Goal: Task Accomplishment & Management: Use online tool/utility

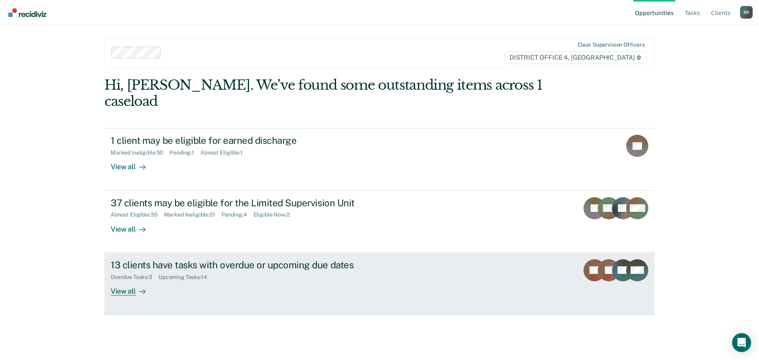
click at [128, 280] on div "View all" at bounding box center [133, 287] width 44 height 15
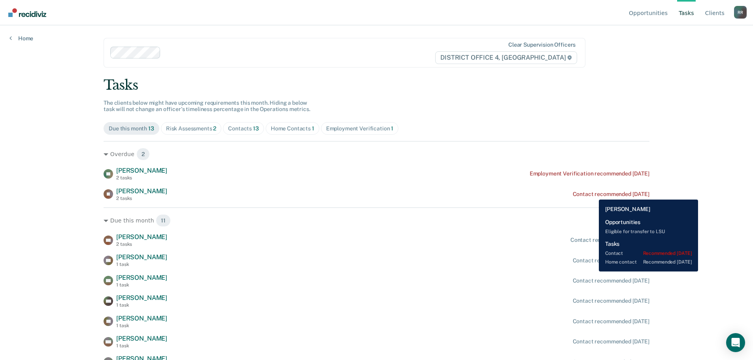
click at [593, 194] on div "Contact recommended [DATE]" at bounding box center [611, 194] width 77 height 7
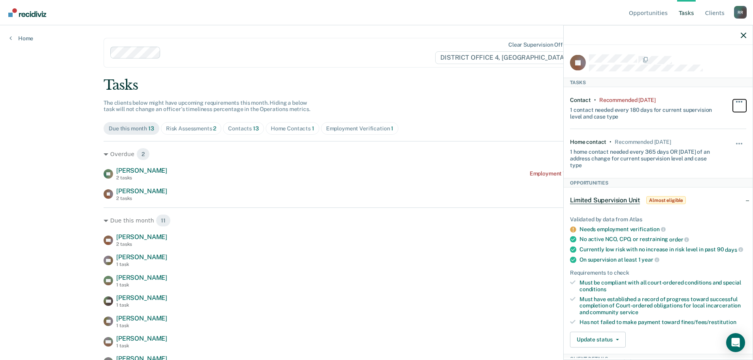
click at [735, 99] on button "button" at bounding box center [739, 105] width 13 height 13
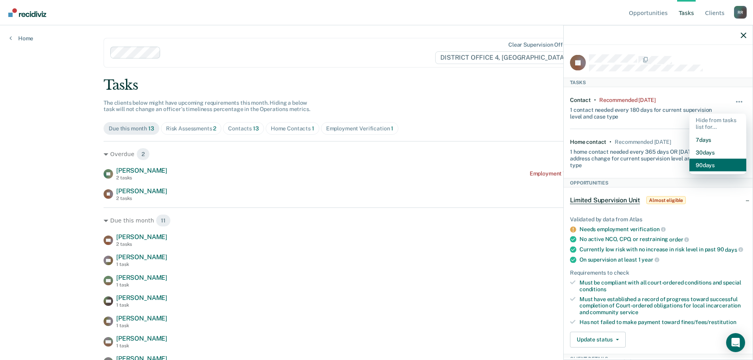
click at [696, 163] on button "90 days" at bounding box center [717, 164] width 57 height 13
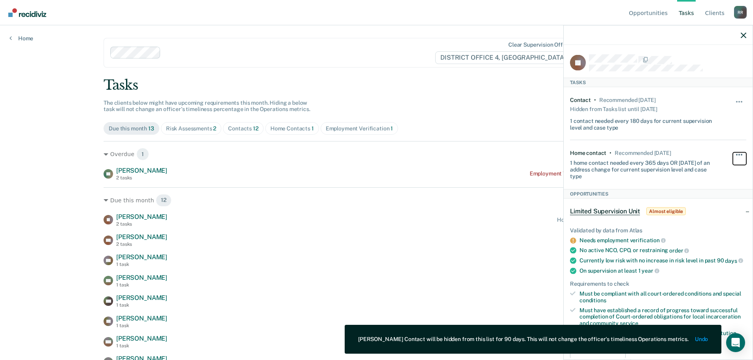
click at [738, 154] on span "button" at bounding box center [739, 155] width 2 height 2
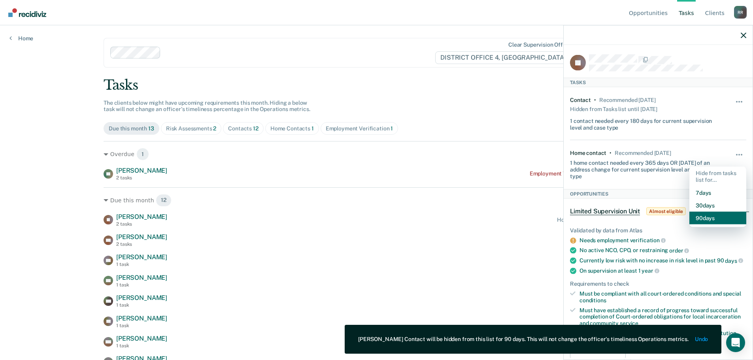
click at [704, 216] on button "90 days" at bounding box center [717, 217] width 57 height 13
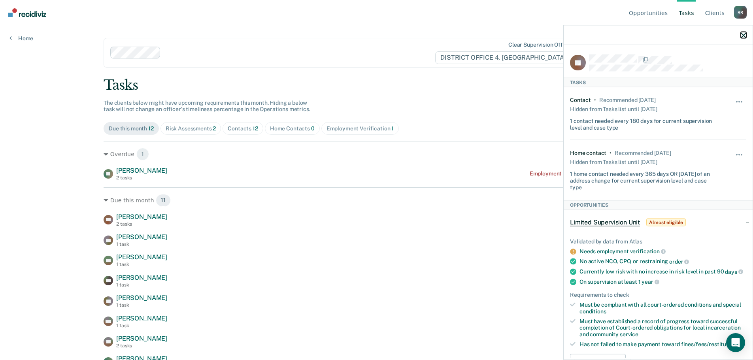
click at [744, 36] on icon "button" at bounding box center [744, 35] width 6 height 6
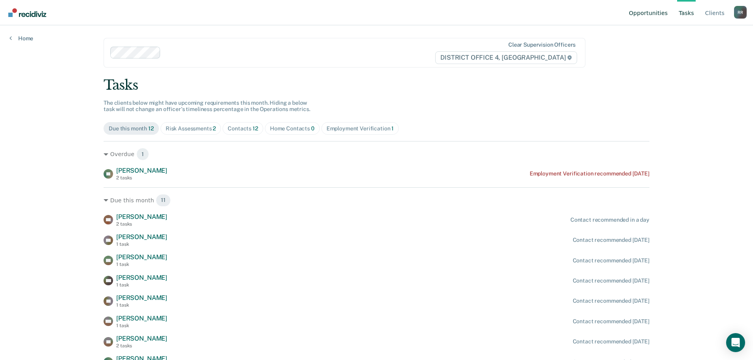
click at [650, 18] on link "Opportunities" at bounding box center [648, 12] width 42 height 25
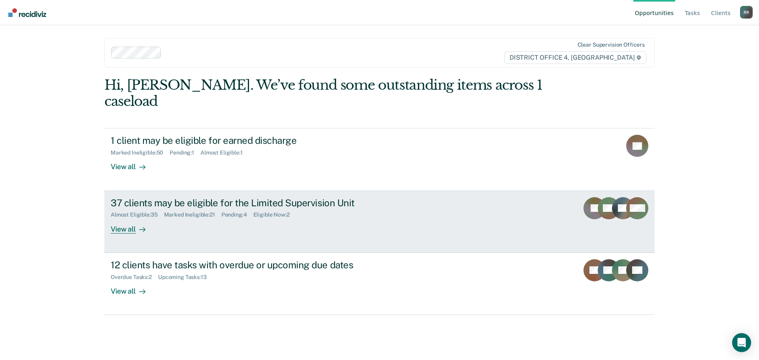
click at [192, 211] on div "Marked Ineligible : 21" at bounding box center [192, 214] width 57 height 7
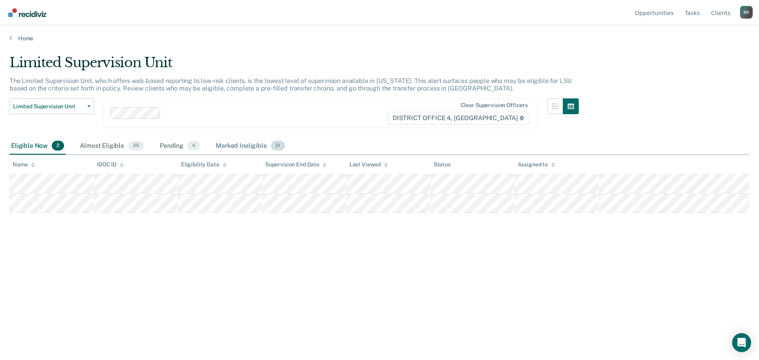
click at [231, 148] on div "Marked Ineligible 21" at bounding box center [250, 146] width 72 height 17
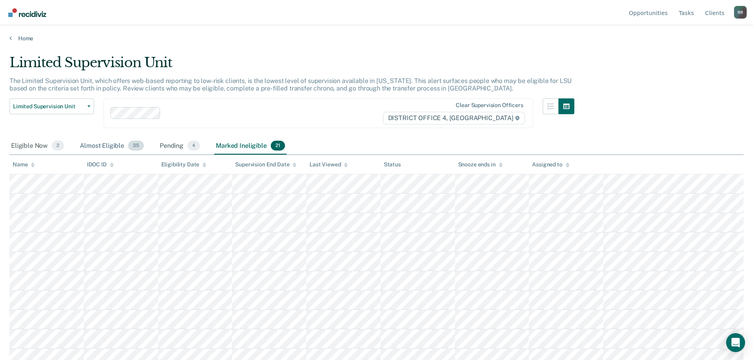
click at [102, 147] on div "Almost Eligible 35" at bounding box center [111, 146] width 67 height 17
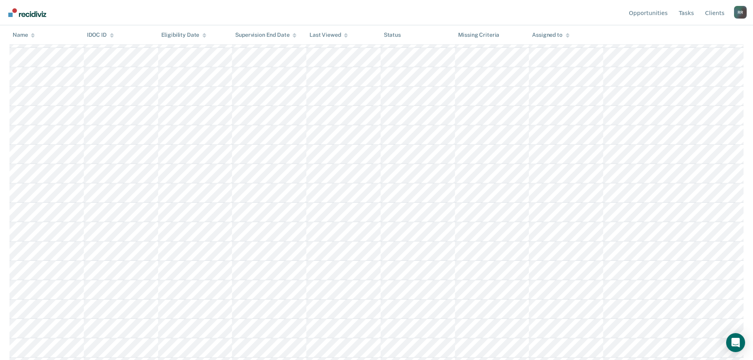
scroll to position [198, 0]
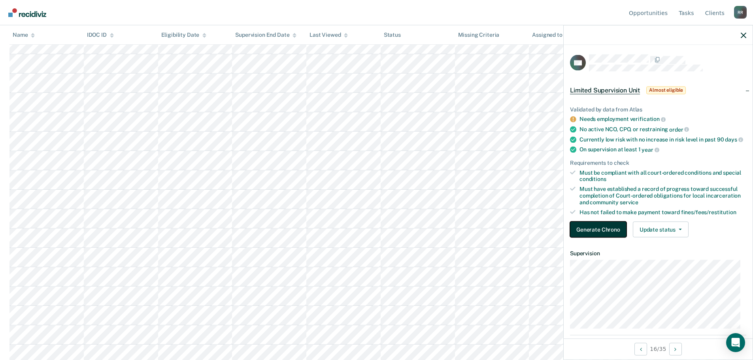
click at [609, 236] on button "Generate Chrono" at bounding box center [598, 230] width 57 height 16
